Goal: Information Seeking & Learning: Learn about a topic

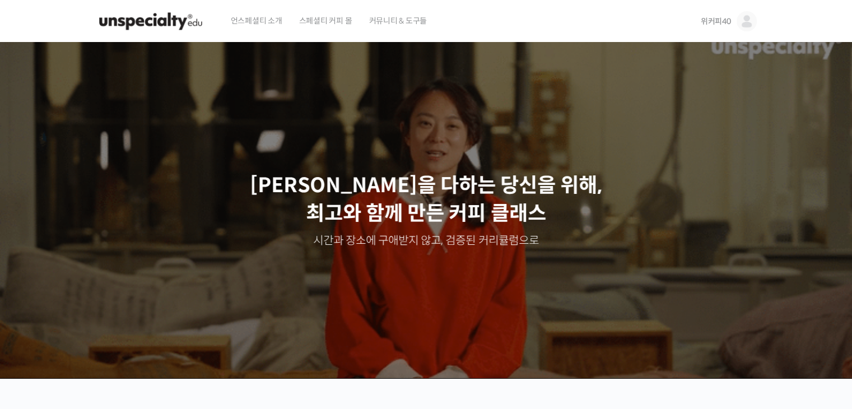
click at [750, 16] on img at bounding box center [746, 21] width 20 height 20
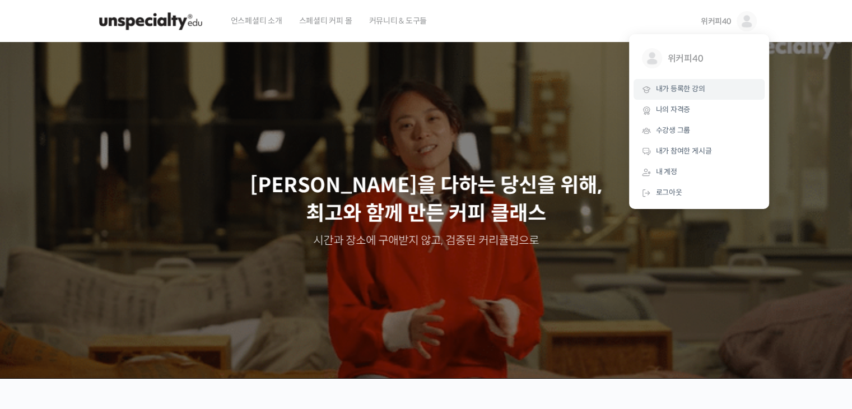
click at [695, 88] on span "내가 등록한 강의" at bounding box center [680, 89] width 49 height 10
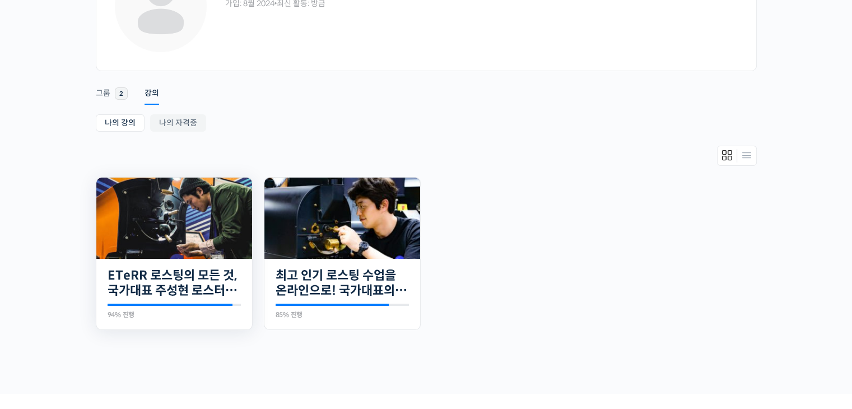
scroll to position [112, 0]
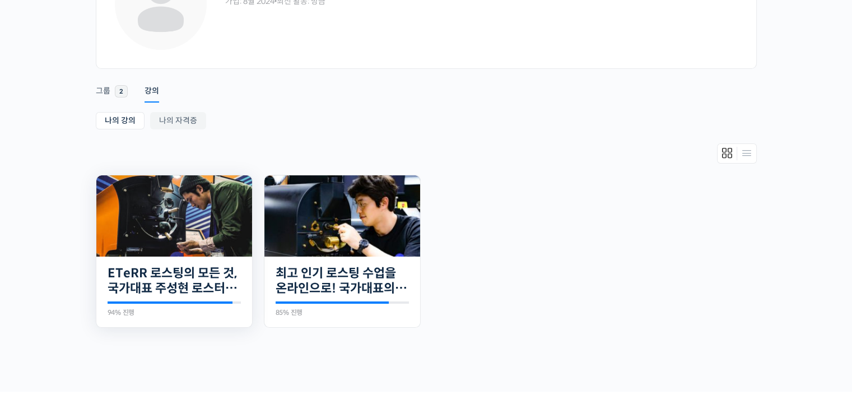
click at [174, 213] on img at bounding box center [174, 215] width 156 height 81
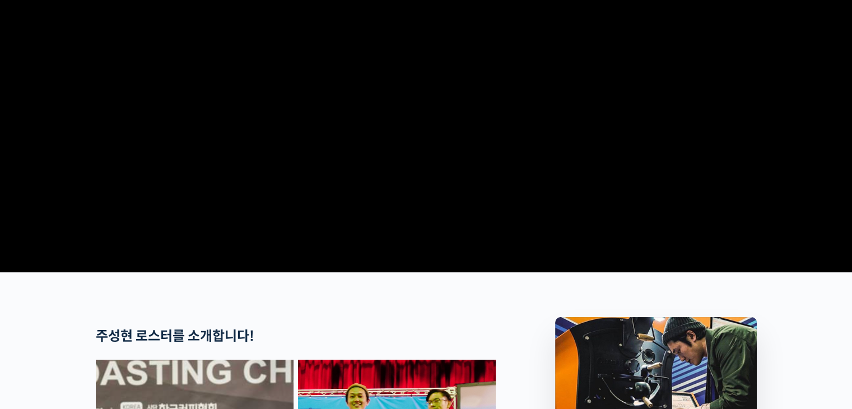
scroll to position [336, 0]
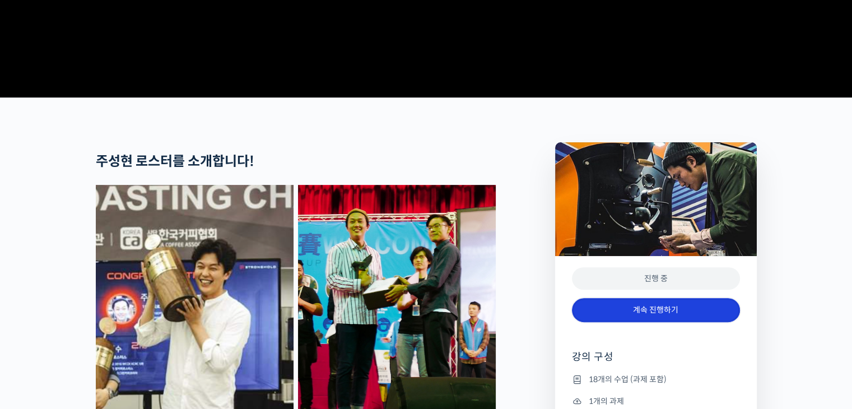
click at [644, 322] on link "계속 진행하기" at bounding box center [656, 310] width 168 height 24
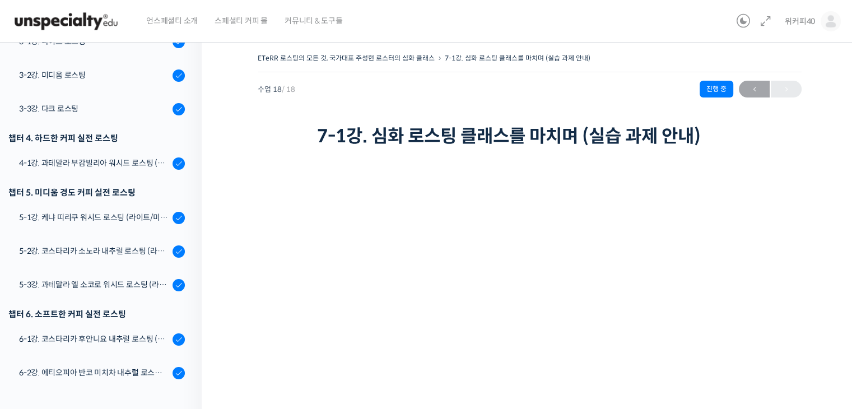
scroll to position [448, 0]
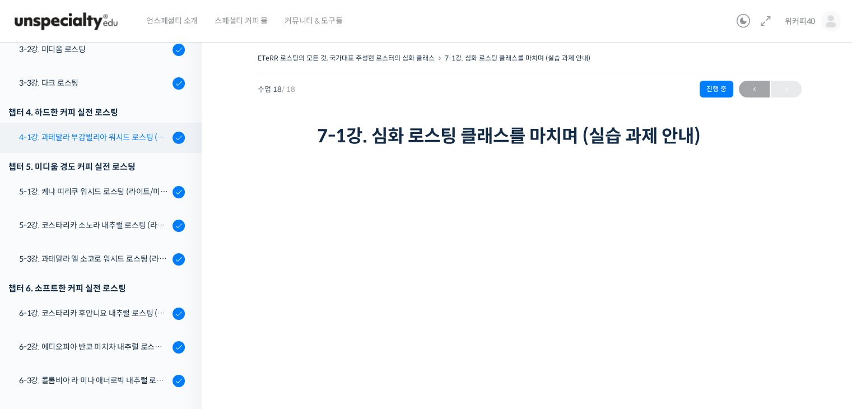
click at [92, 130] on link "4-1강. 과테말라 부감빌리아 워시드 로스팅 (라이트/미디움/다크)" at bounding box center [97, 138] width 207 height 30
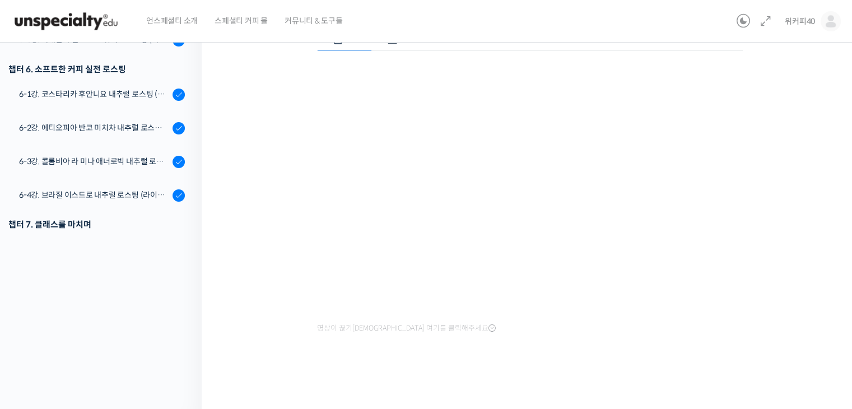
scroll to position [464, 0]
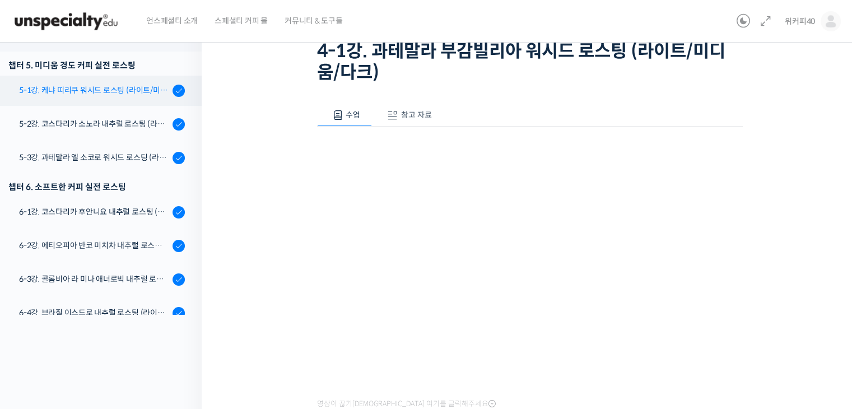
click at [93, 88] on div "5-1강. 케냐 띠리쿠 워시드 로스팅 (라이트/미디움/다크)" at bounding box center [94, 90] width 150 height 12
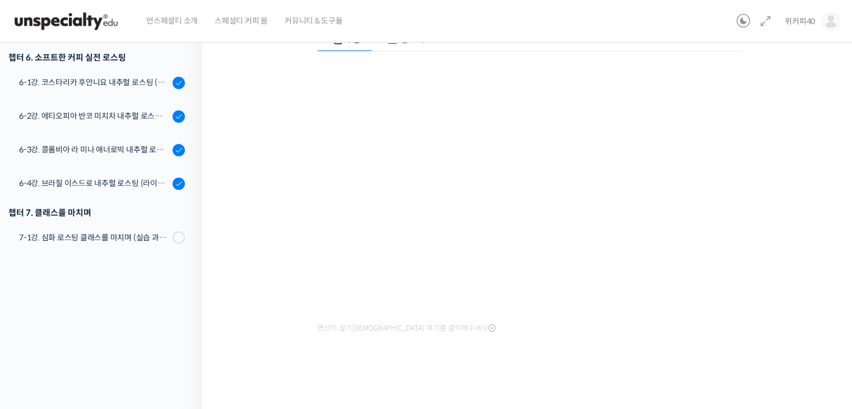
scroll to position [464, 0]
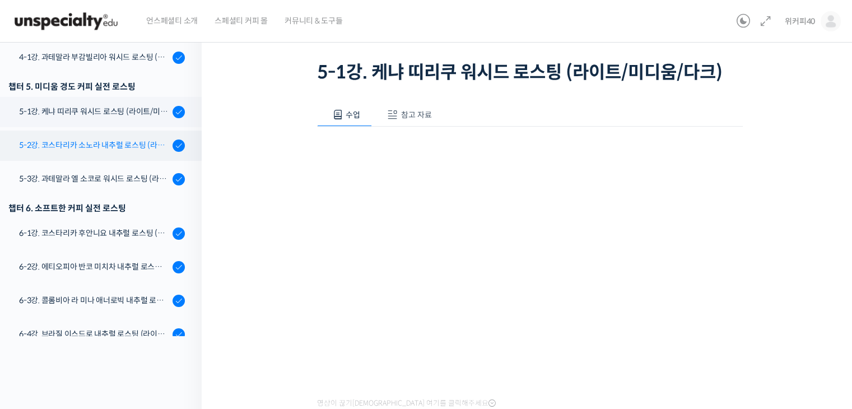
click at [86, 146] on div "5-2강. 코스타리카 소노라 내추럴 로스팅 (라이트/미디움/다크)" at bounding box center [94, 145] width 150 height 12
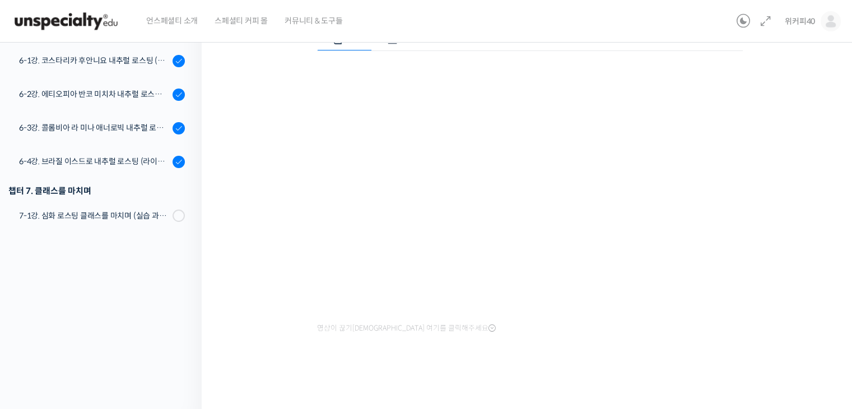
scroll to position [464, 0]
